Goal: Task Accomplishment & Management: Manage account settings

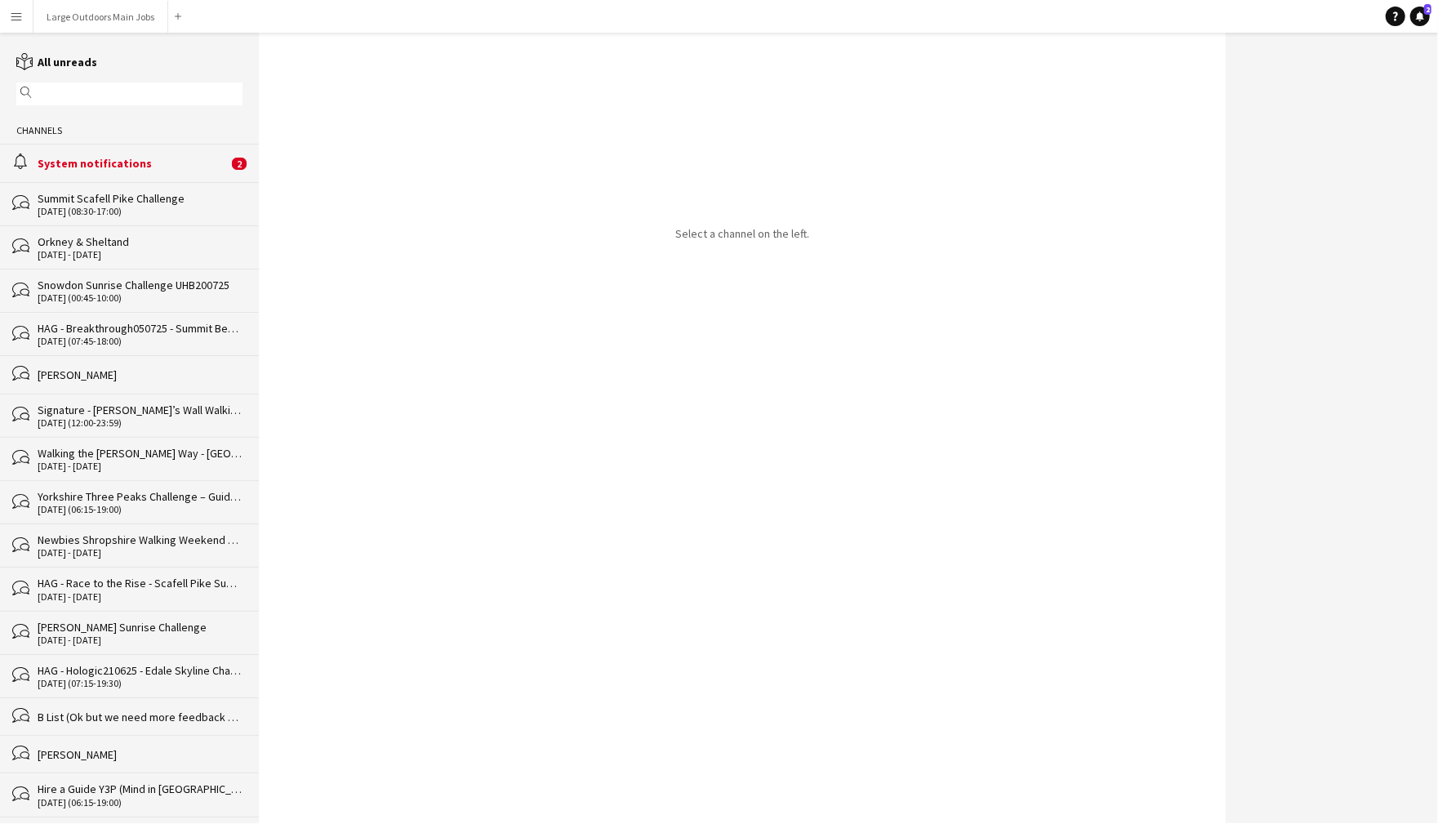
click at [177, 171] on div "System notifications" at bounding box center [133, 163] width 190 height 15
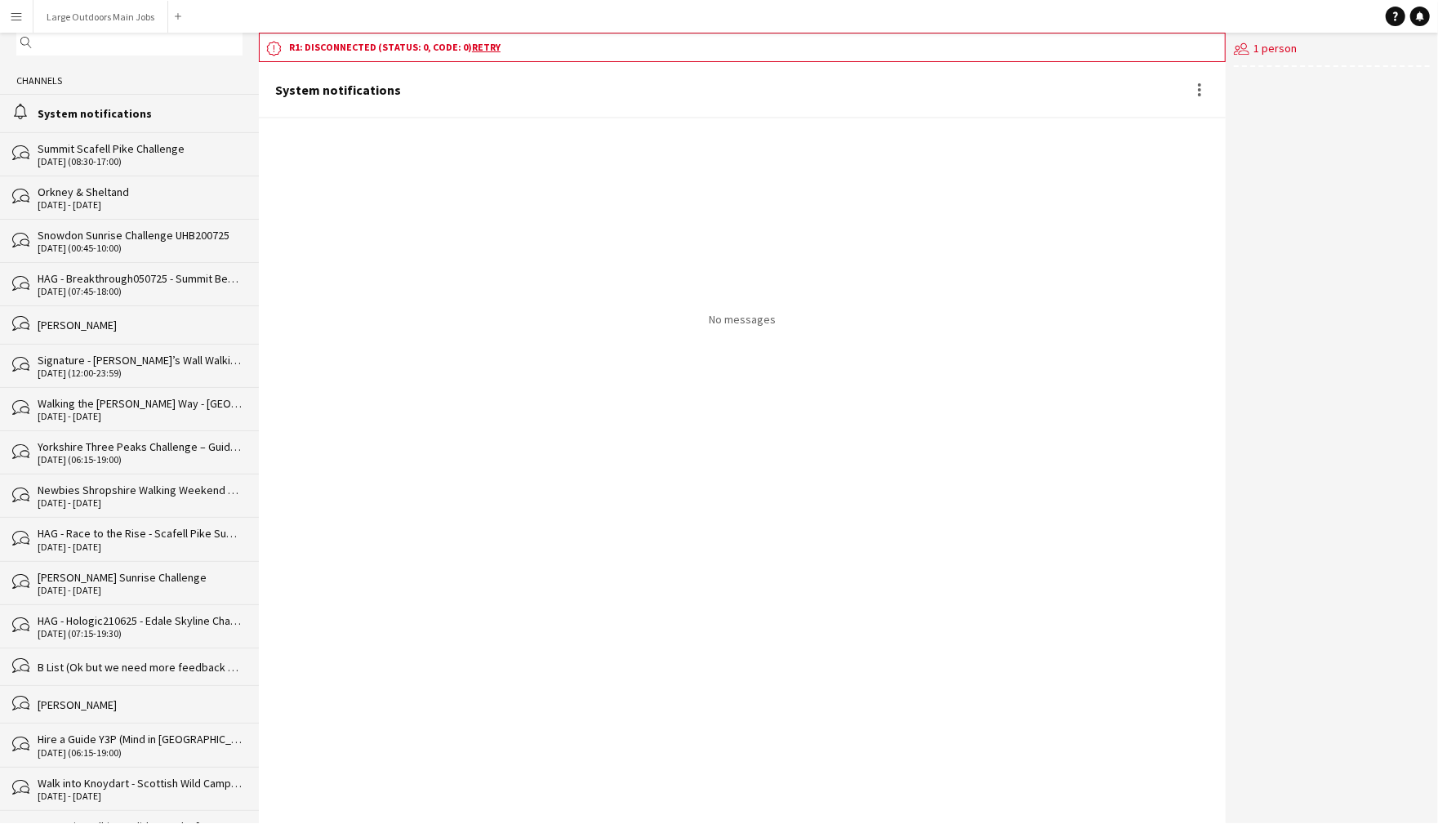
scroll to position [52, 0]
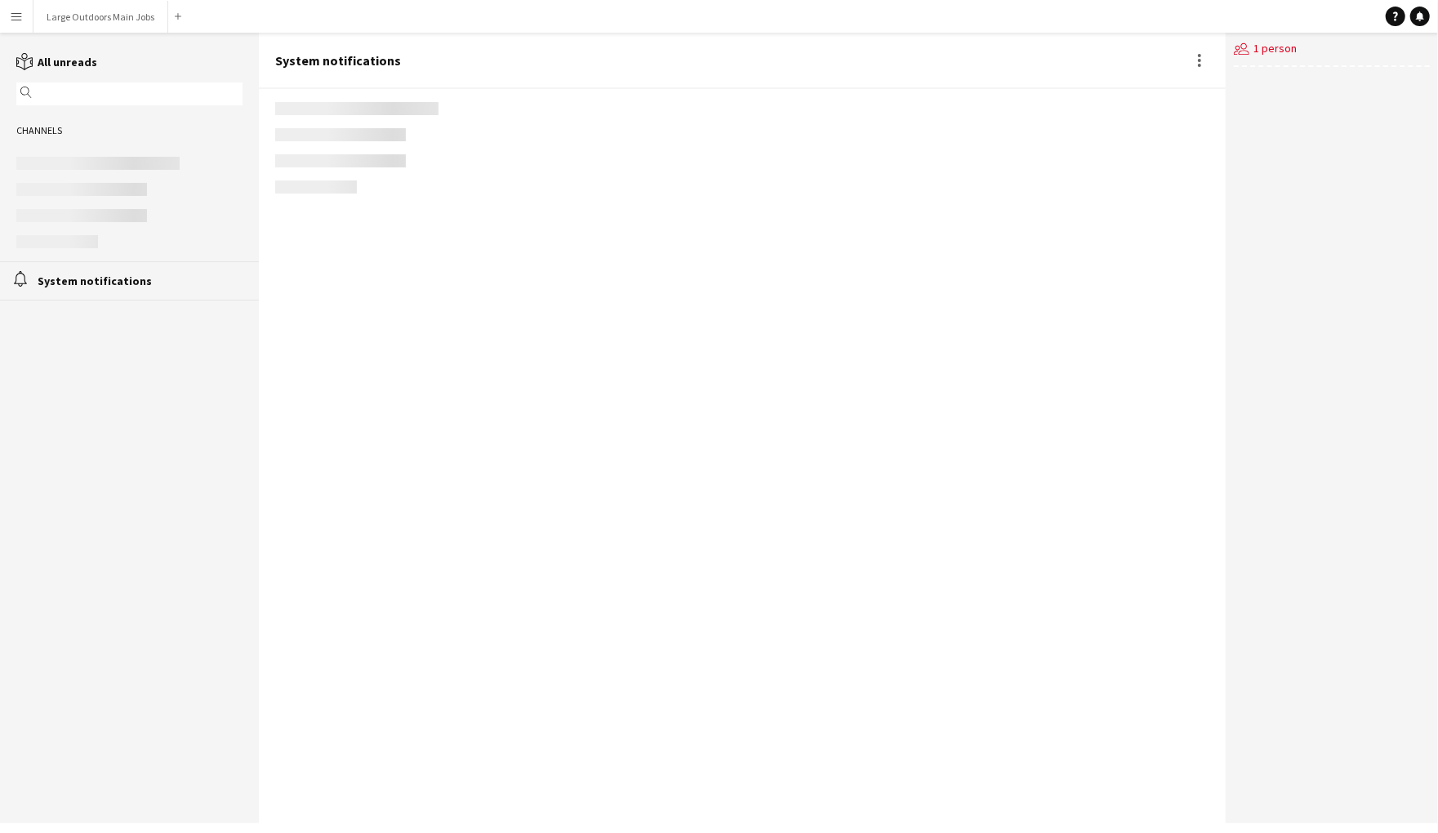
scroll to position [2266, 0]
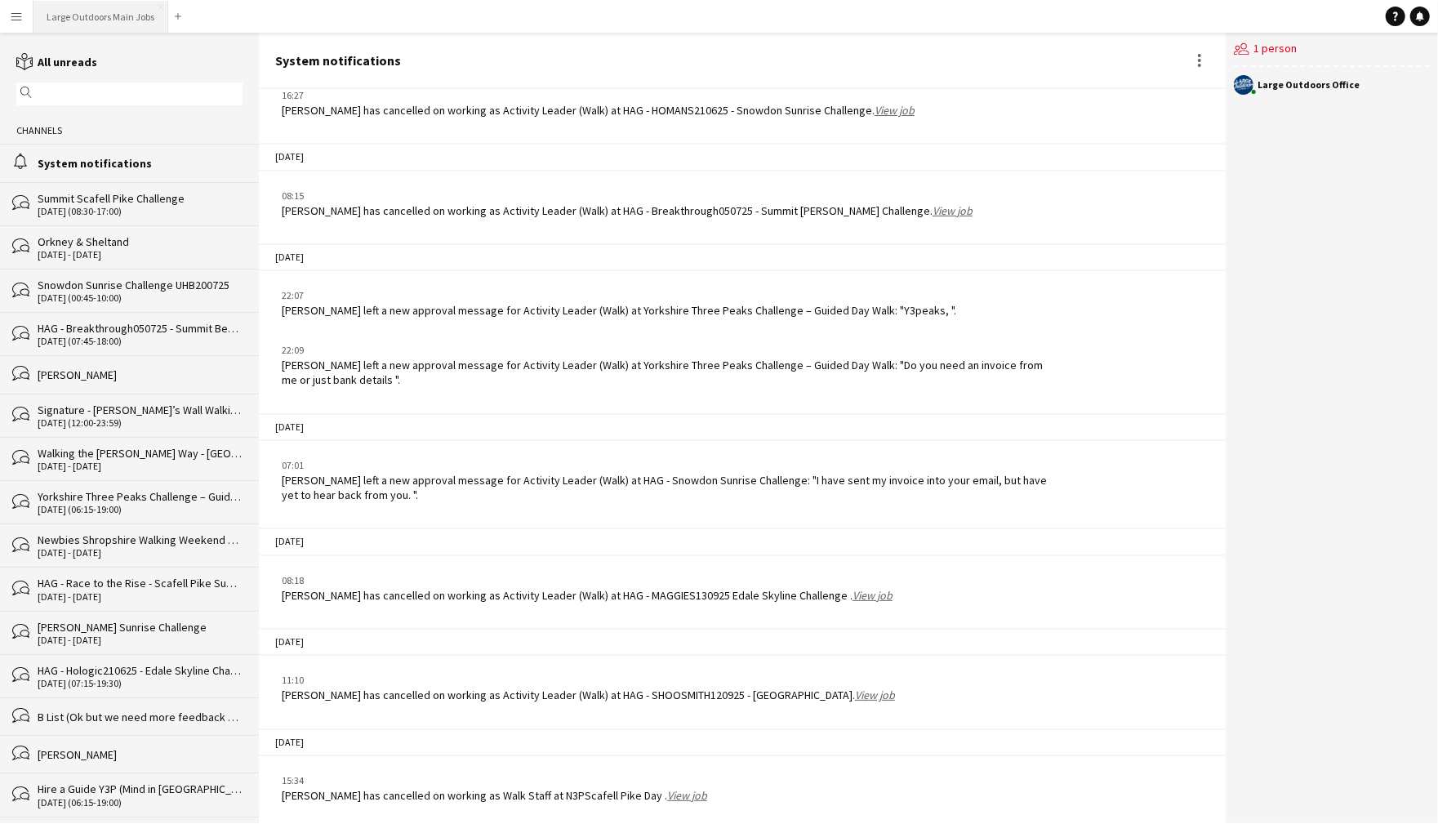
click at [121, 14] on button "Large Outdoors Main Jobs Close" at bounding box center [100, 17] width 135 height 32
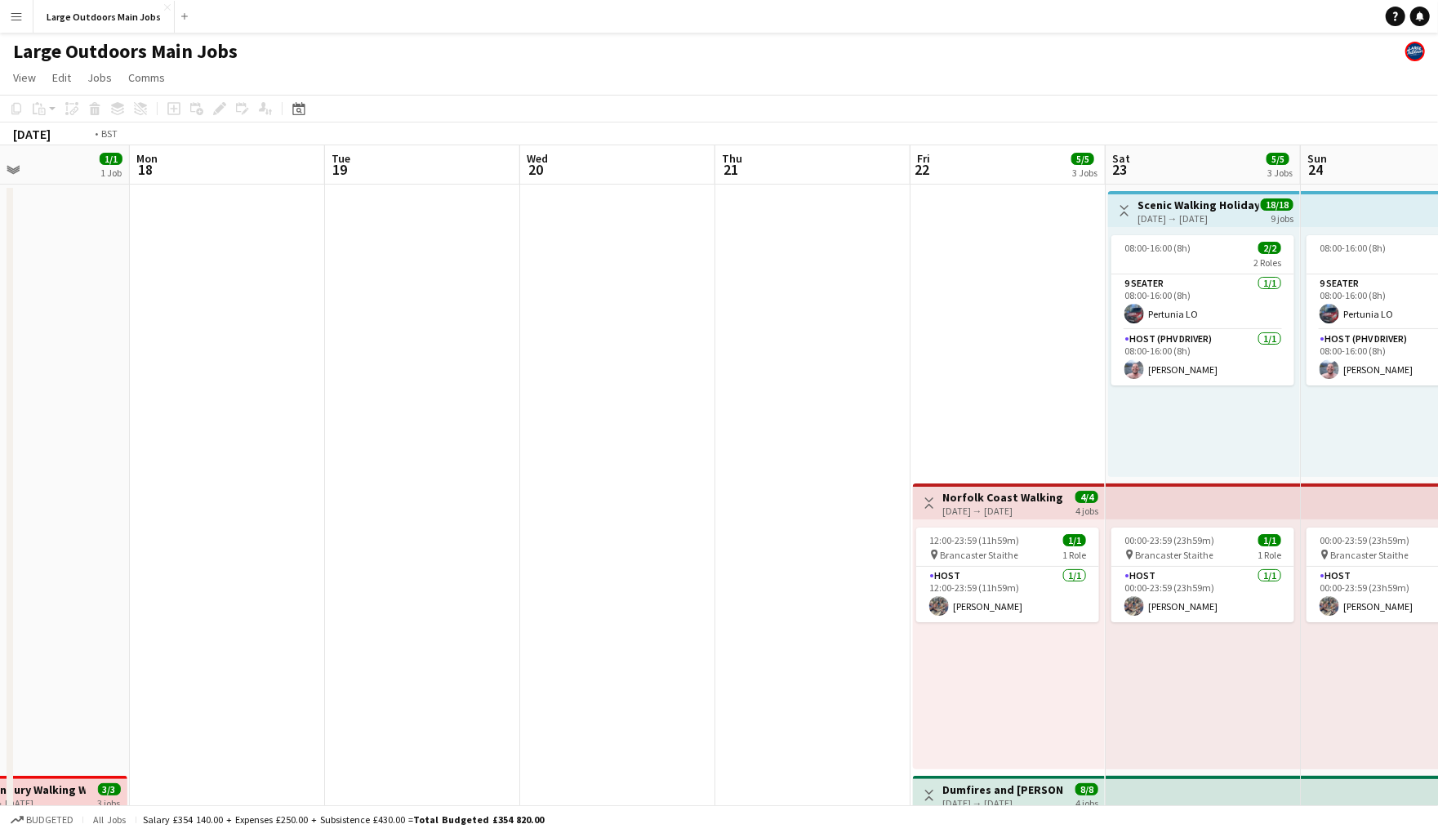
scroll to position [0, 683]
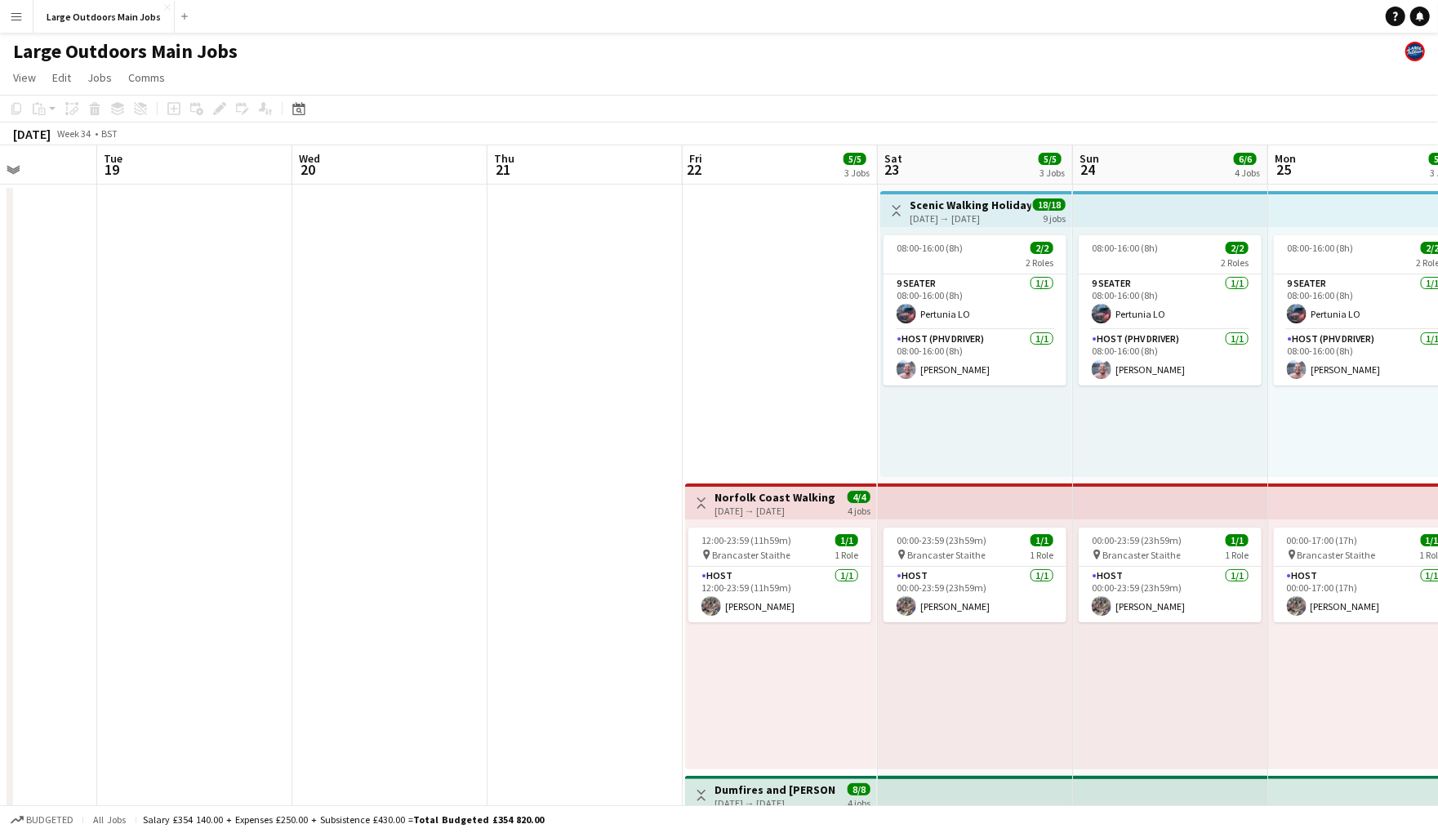
click at [776, 504] on h3 "Norfolk Coast Walking Weekend (3 nights)" at bounding box center [775, 497] width 122 height 15
drag, startPoint x: 745, startPoint y: 514, endPoint x: 719, endPoint y: 478, distance: 44.4
click at [745, 514] on div "[DATE] → [DATE]" at bounding box center [775, 511] width 122 height 12
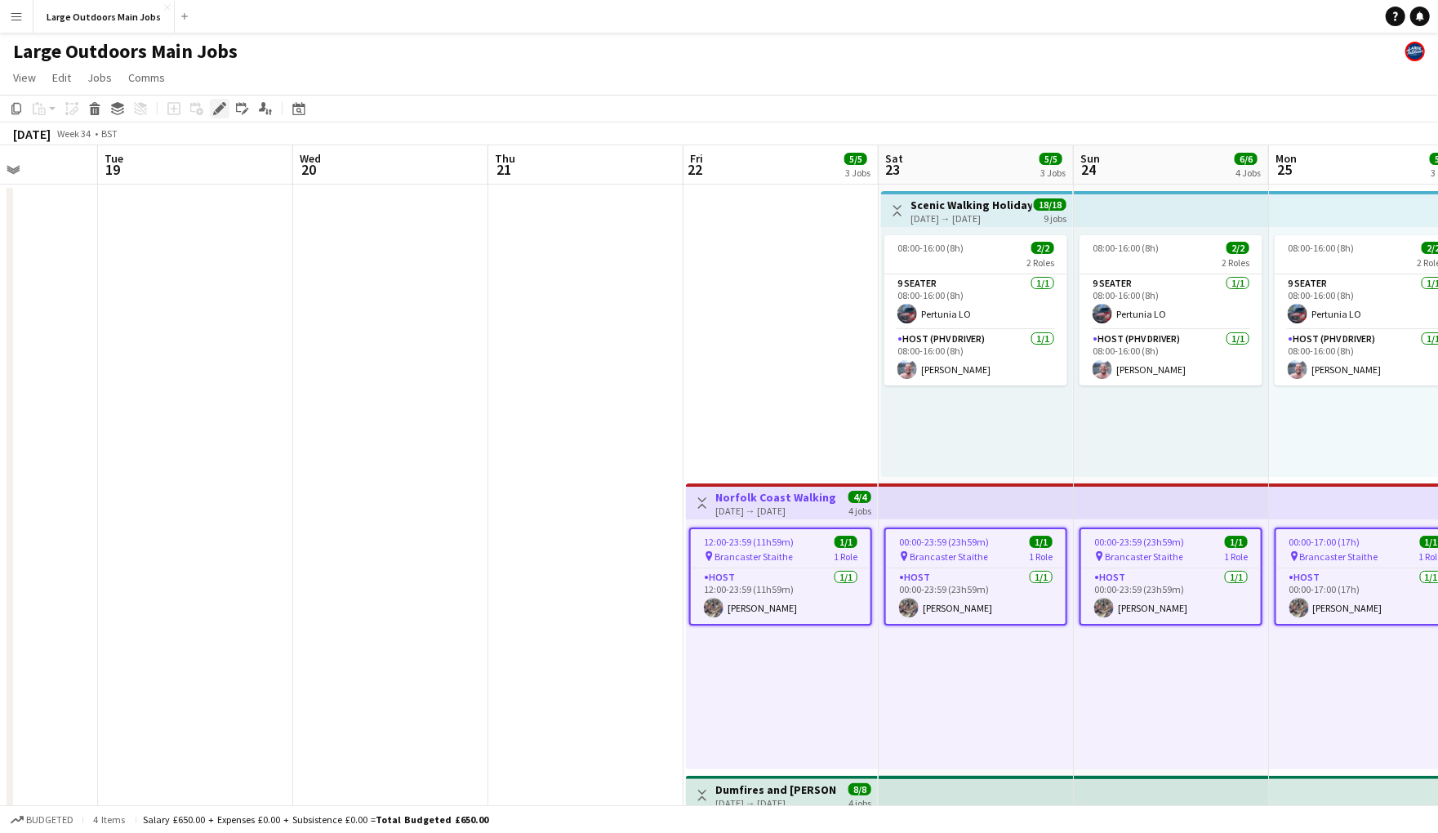
click at [220, 115] on icon "Edit" at bounding box center [219, 108] width 13 height 13
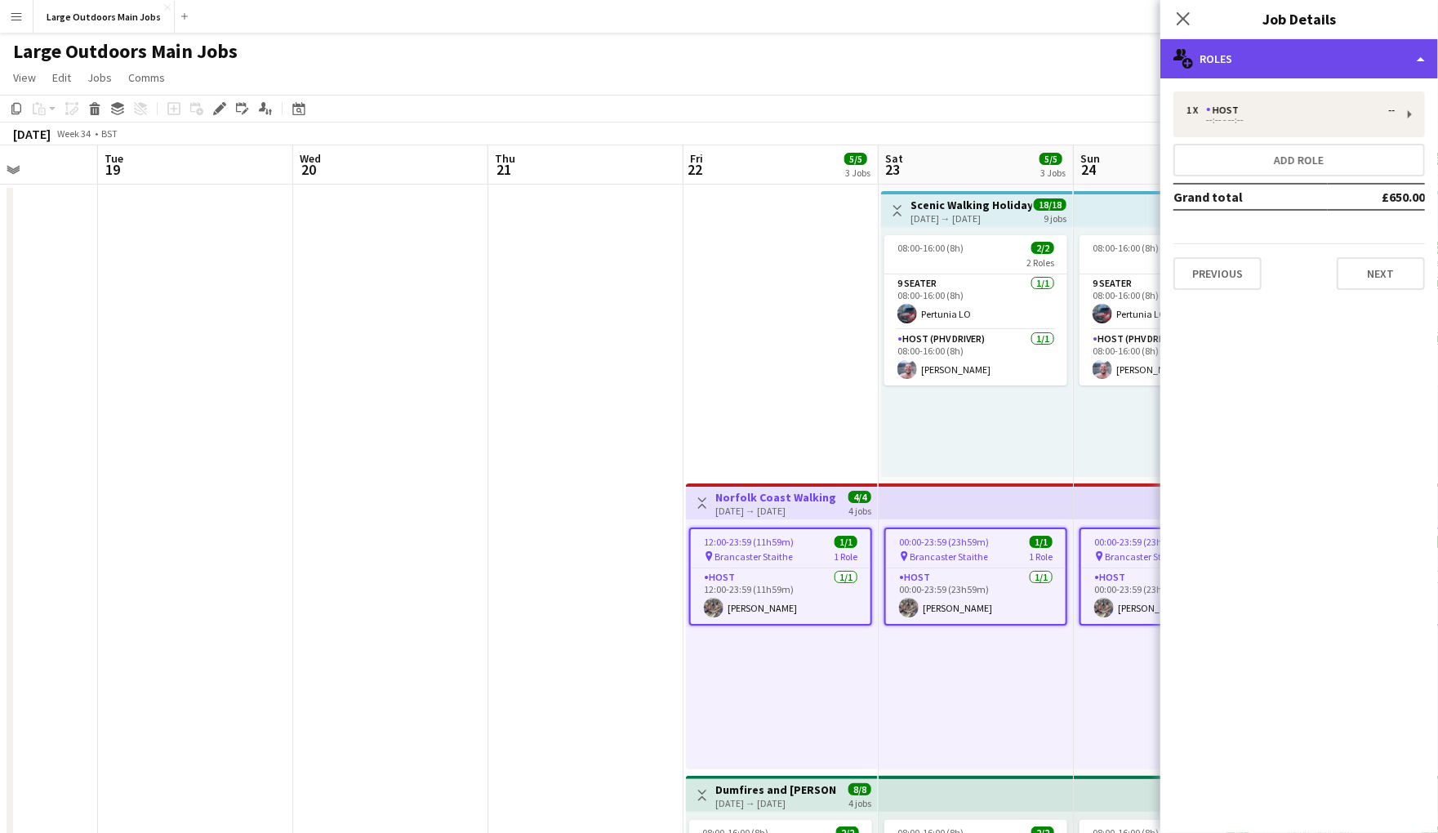
click at [1345, 73] on div "multiple-users-add Roles" at bounding box center [1299, 58] width 278 height 39
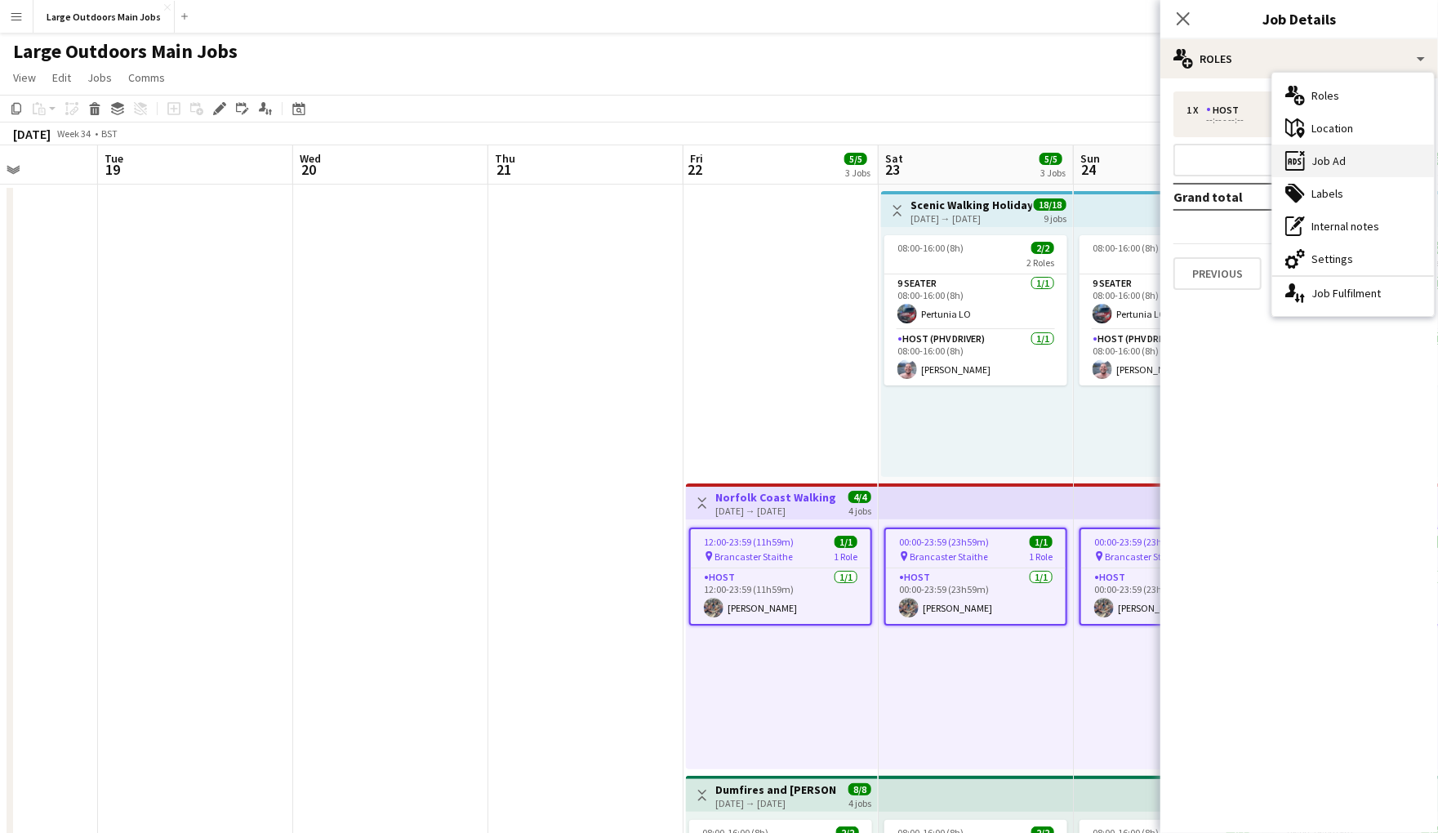
click at [1357, 167] on div "ads-window Job Ad" at bounding box center [1353, 161] width 162 height 33
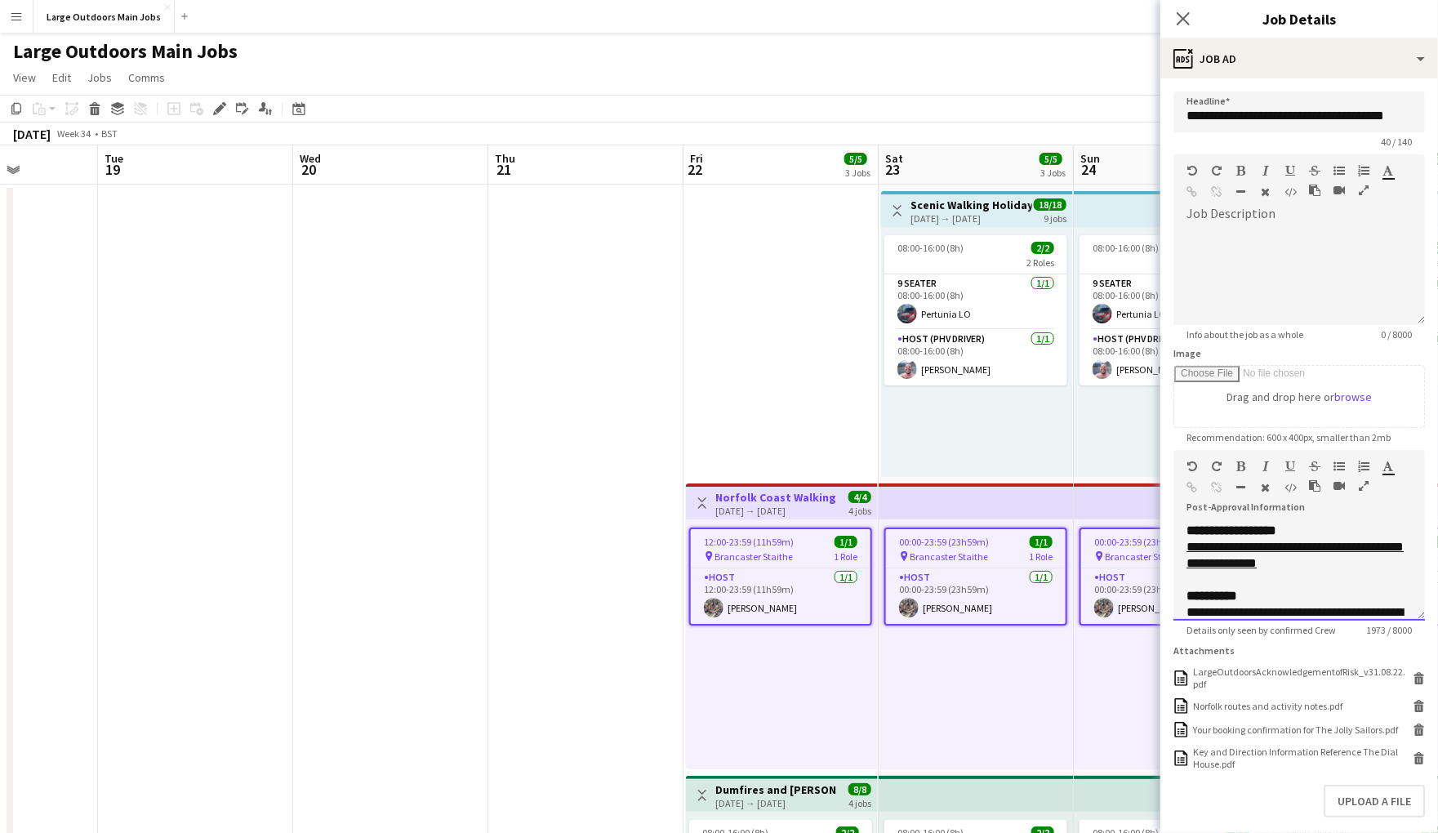
click at [1362, 491] on icon "button" at bounding box center [1364, 485] width 10 height 11
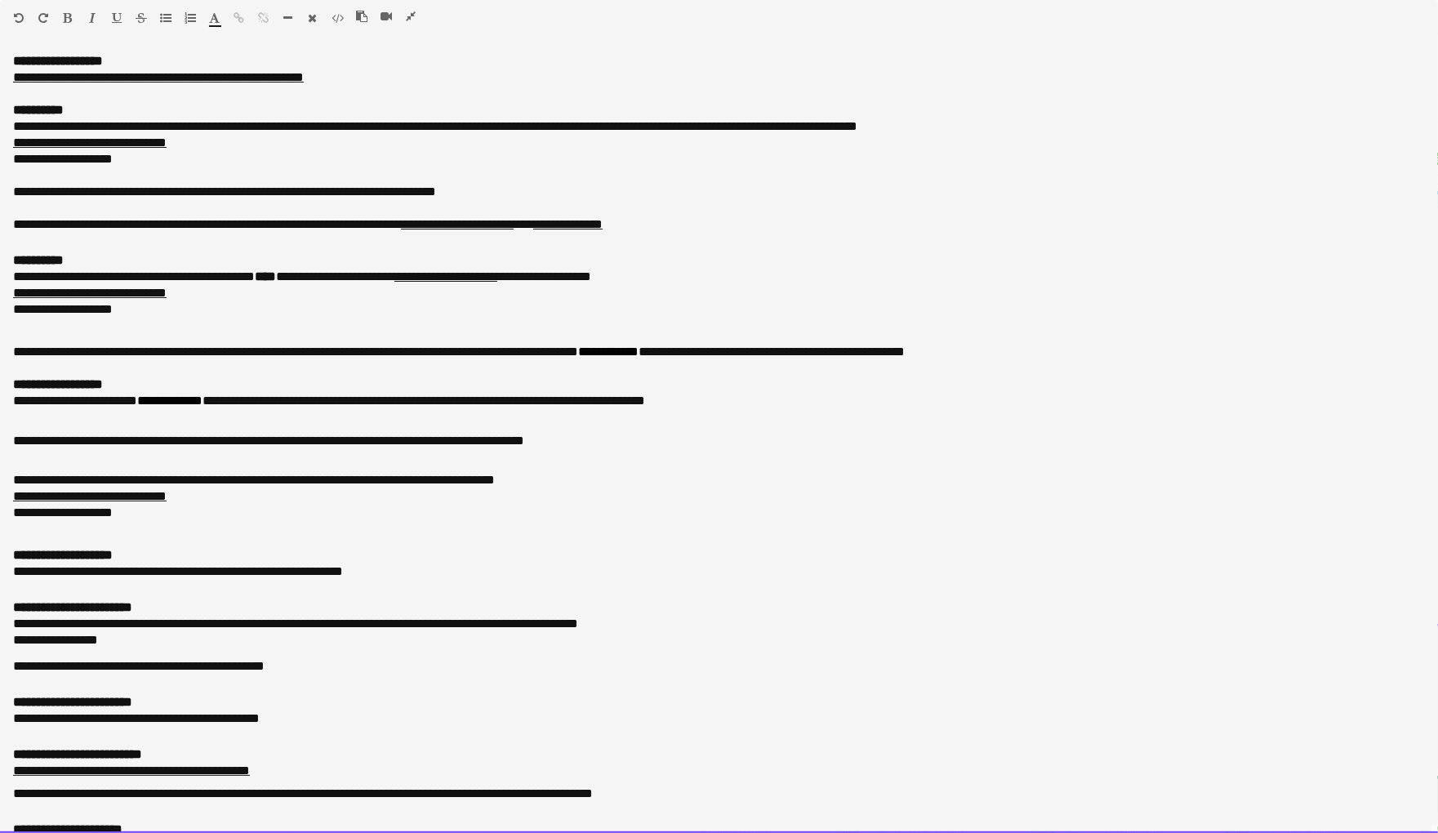
click at [411, 24] on div at bounding box center [392, 20] width 73 height 20
click at [408, 17] on icon "button" at bounding box center [411, 16] width 10 height 11
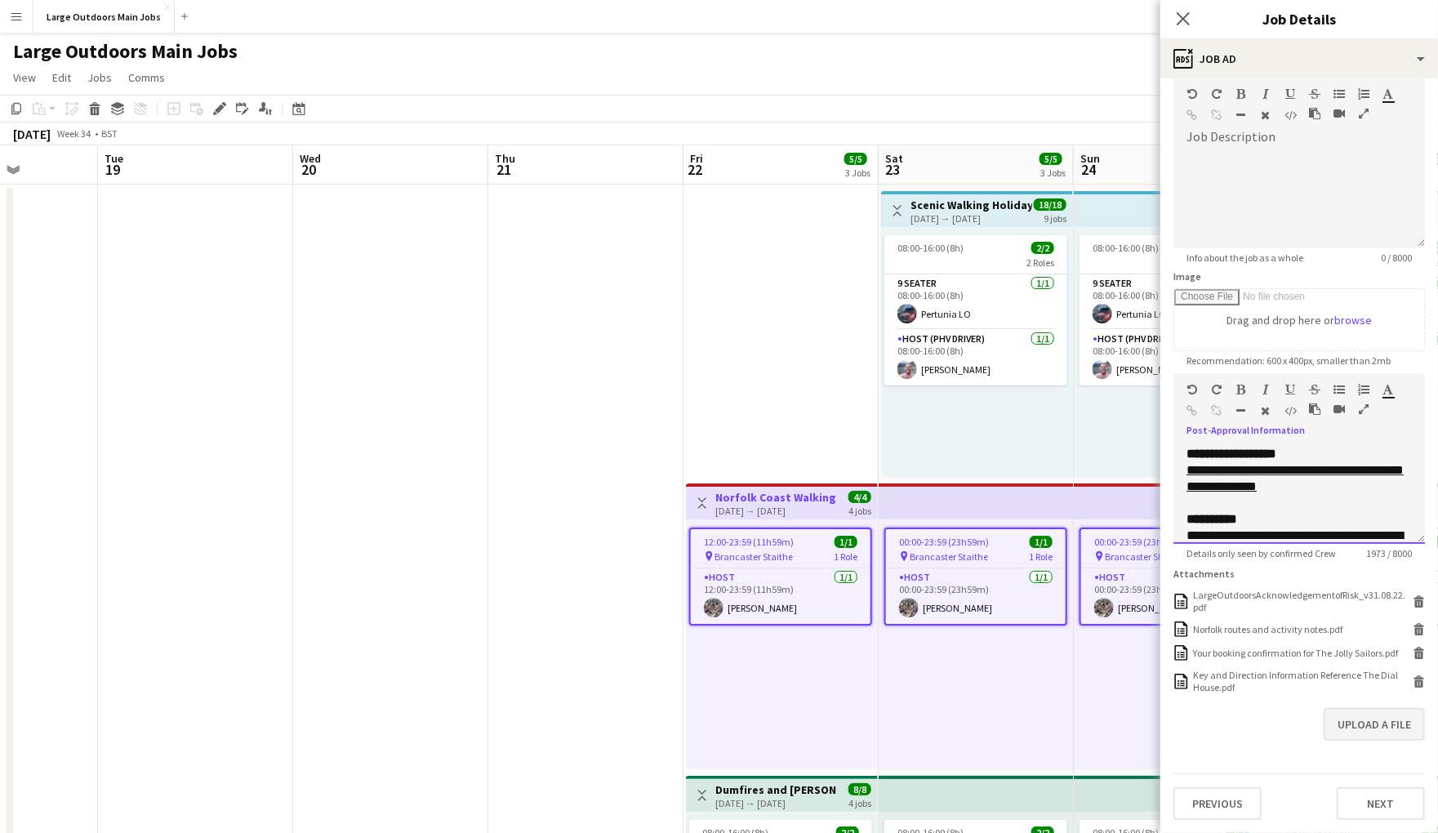
scroll to position [150, 0]
click at [1373, 730] on button "Upload a file" at bounding box center [1373, 724] width 101 height 33
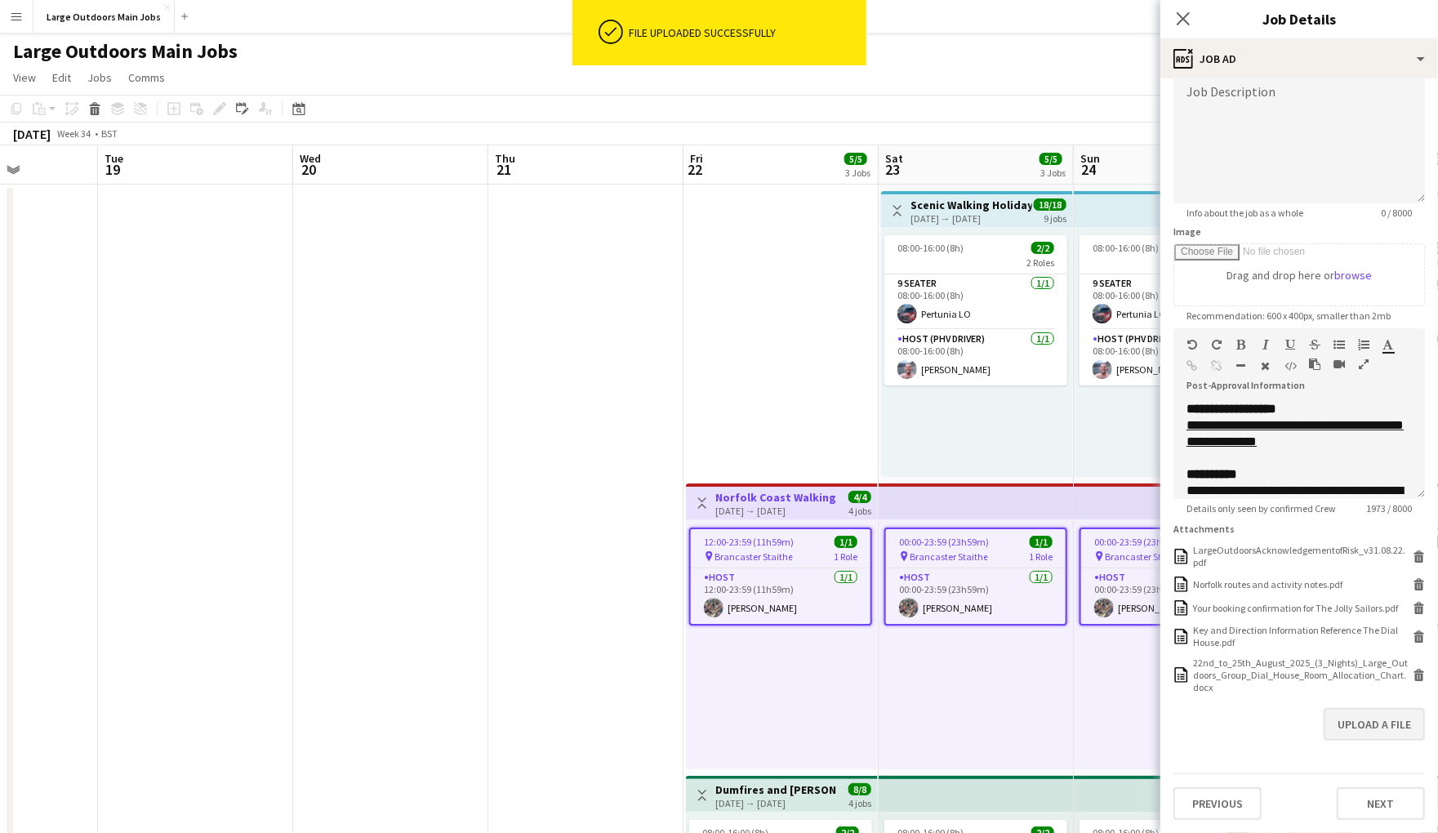
click at [1344, 741] on button "Upload a file" at bounding box center [1373, 724] width 101 height 33
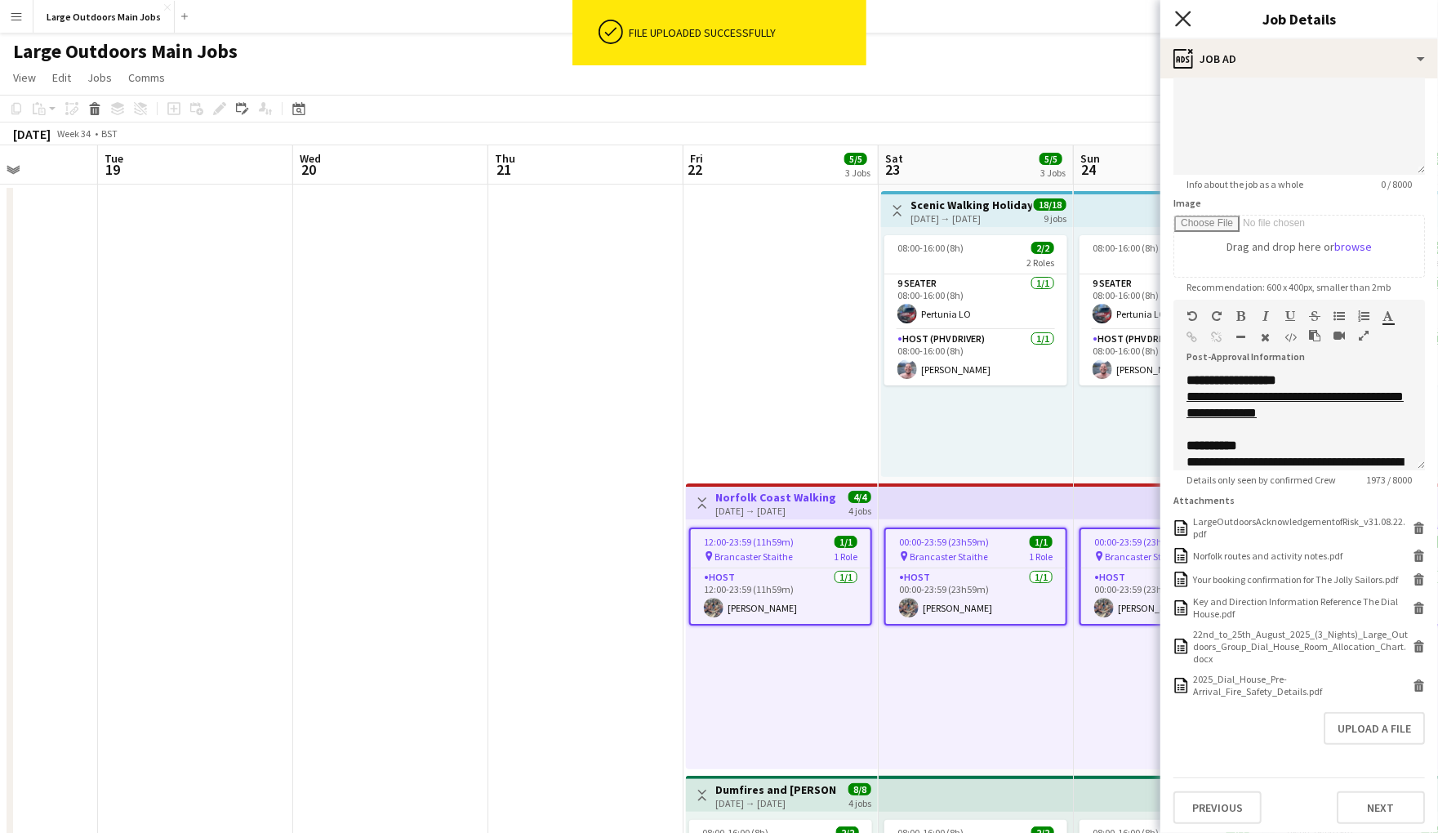
click at [1180, 20] on icon at bounding box center [1183, 19] width 16 height 16
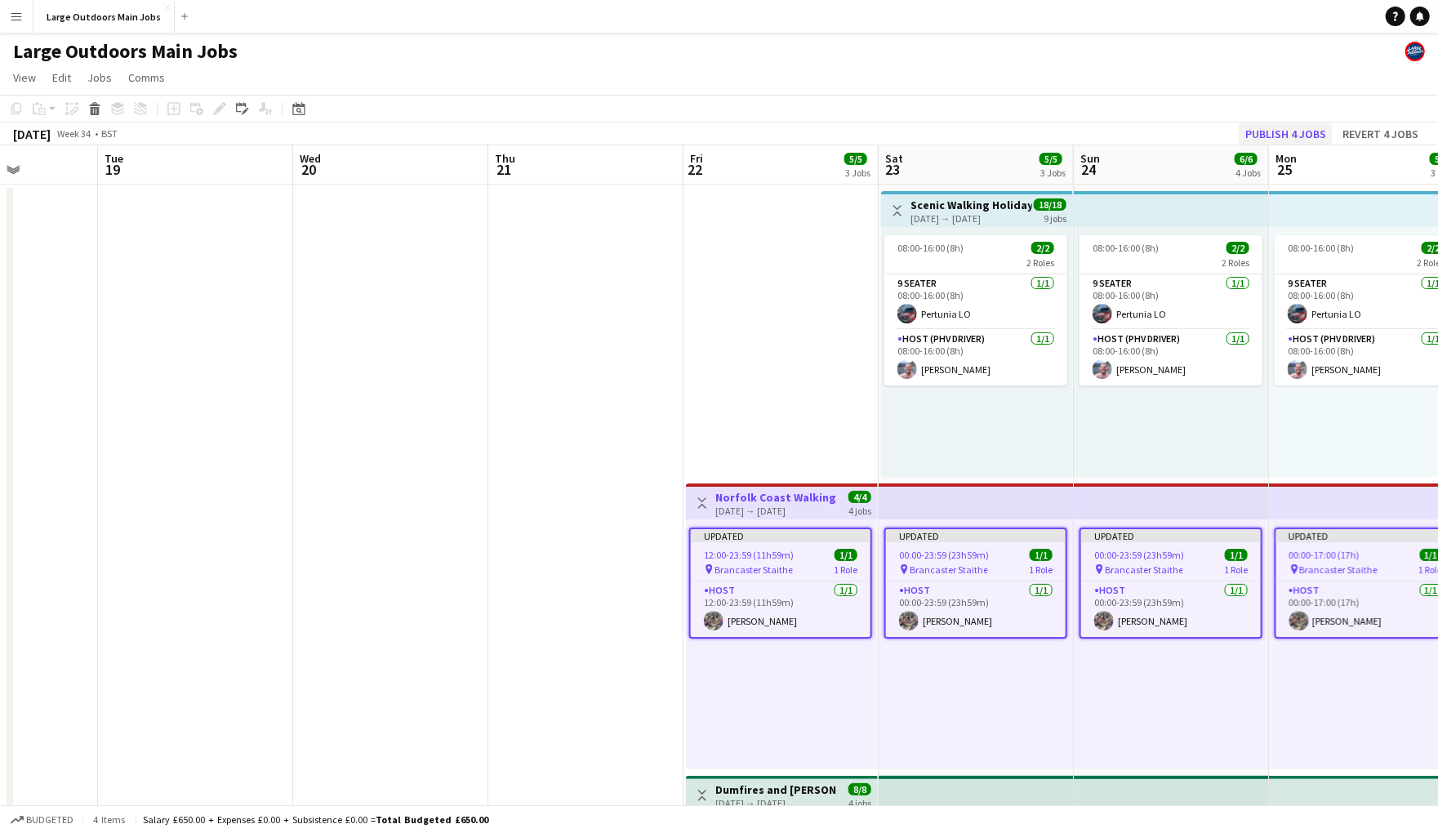
click at [1255, 137] on button "Publish 4 jobs" at bounding box center [1286, 133] width 94 height 21
